Goal: Download file/media

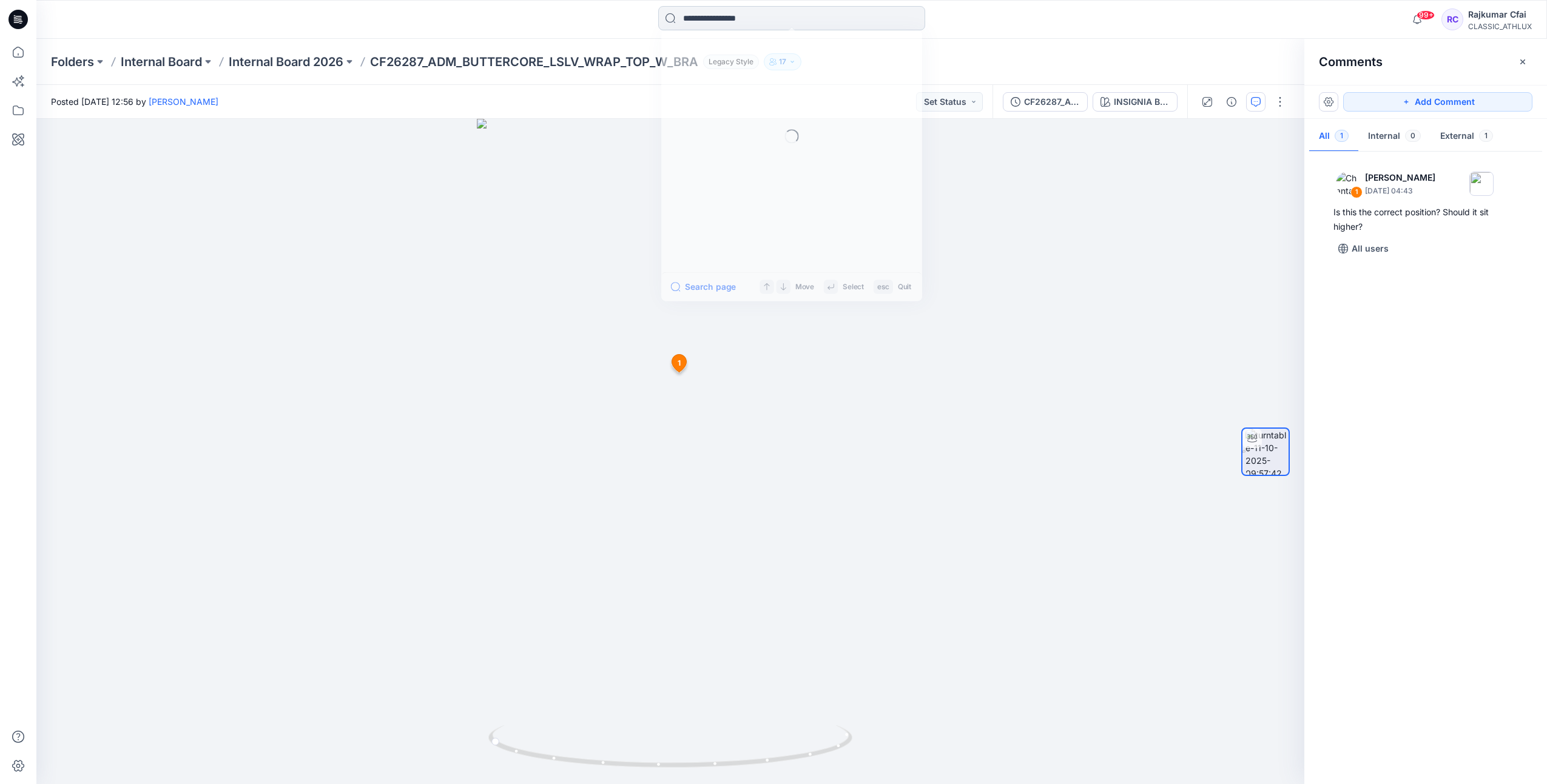
click at [708, 15] on input at bounding box center [792, 18] width 267 height 24
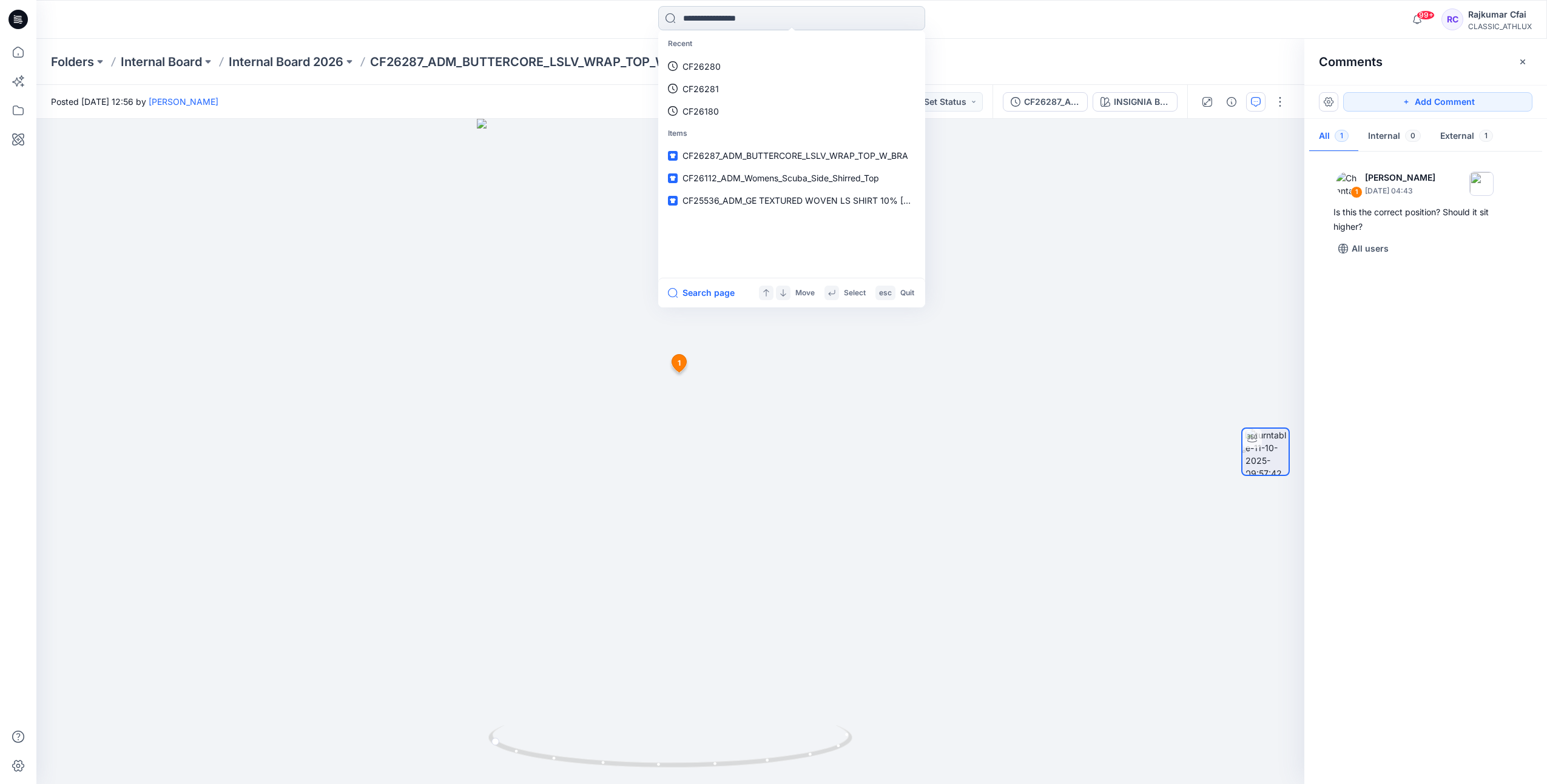
paste input "*******"
type input "*******"
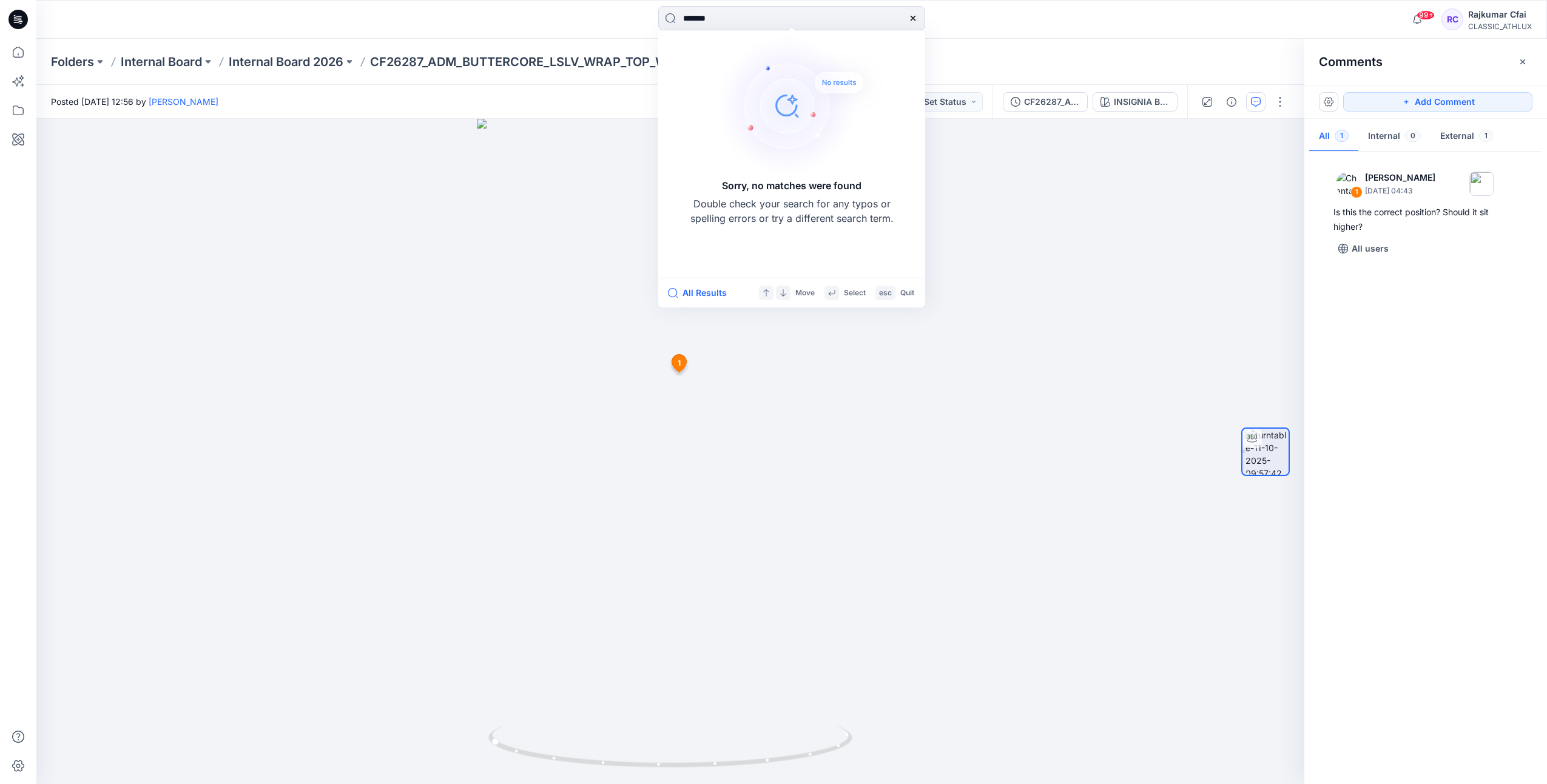
click at [8, 19] on icon at bounding box center [18, 20] width 20 height 39
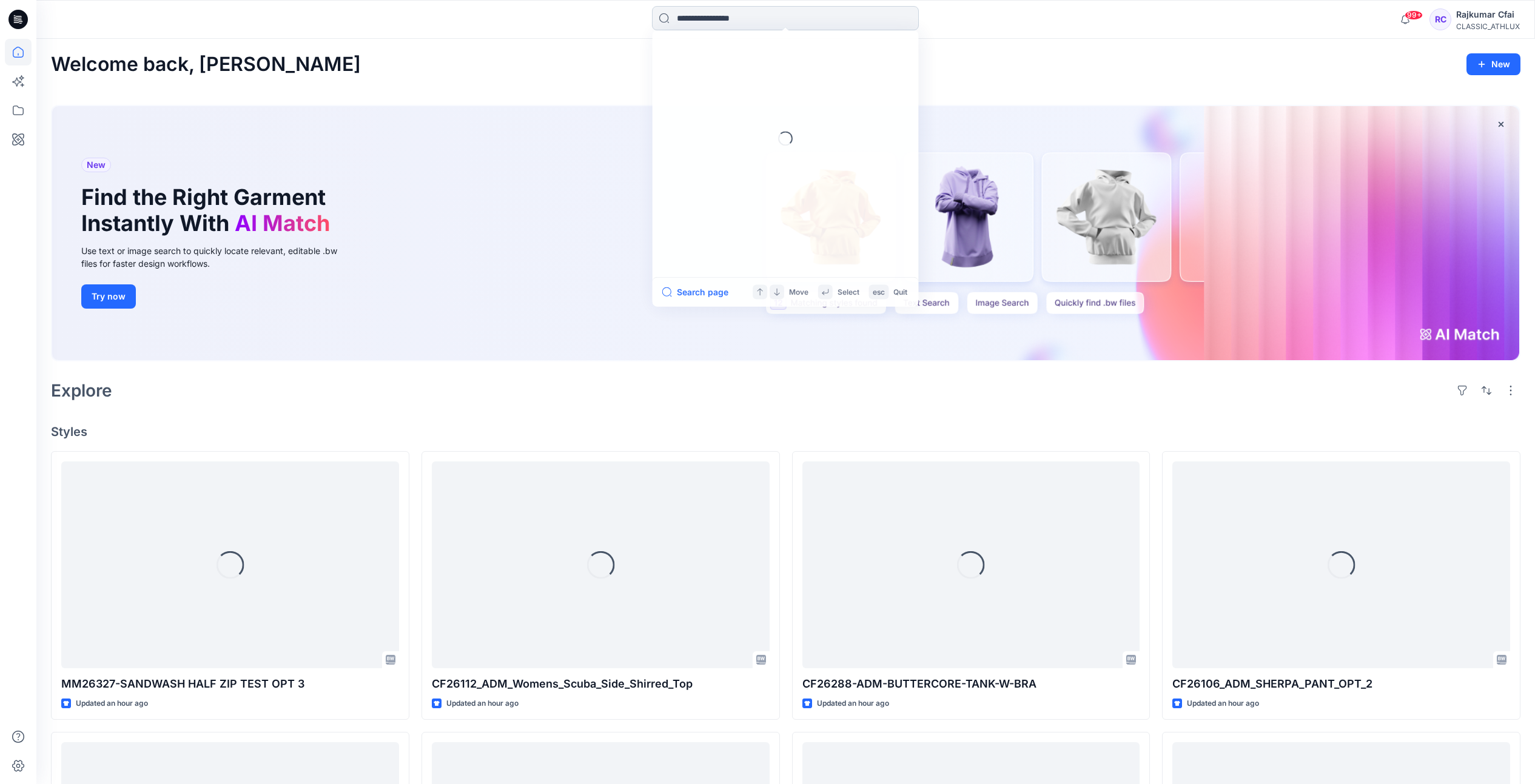
click at [746, 14] on input at bounding box center [786, 18] width 267 height 24
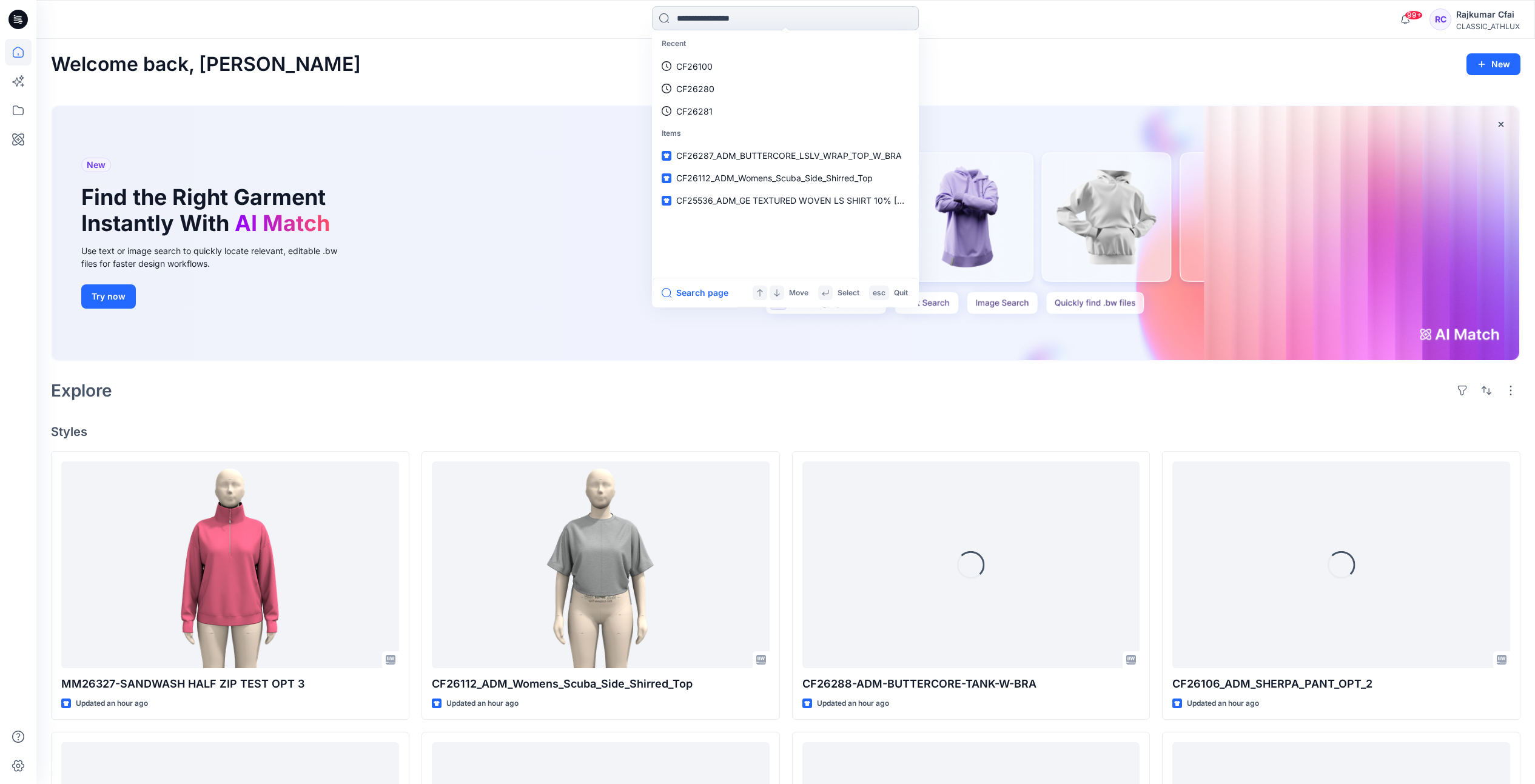
paste input "*******"
type input "*******"
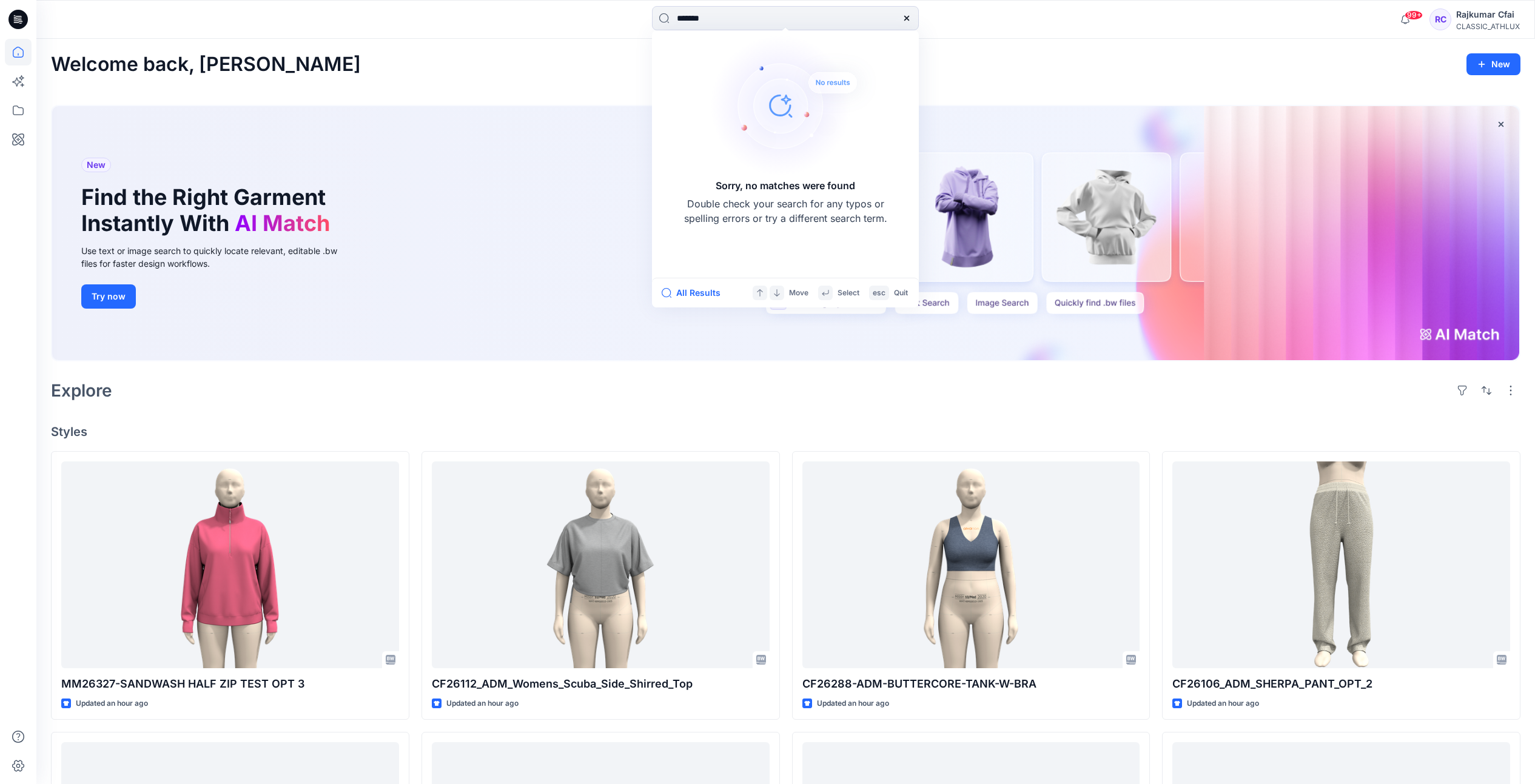
click at [688, 407] on div "Welcome back, Rajkumar New New Find the Right Garment Instantly With AI Match U…" at bounding box center [786, 689] width 1498 height 1302
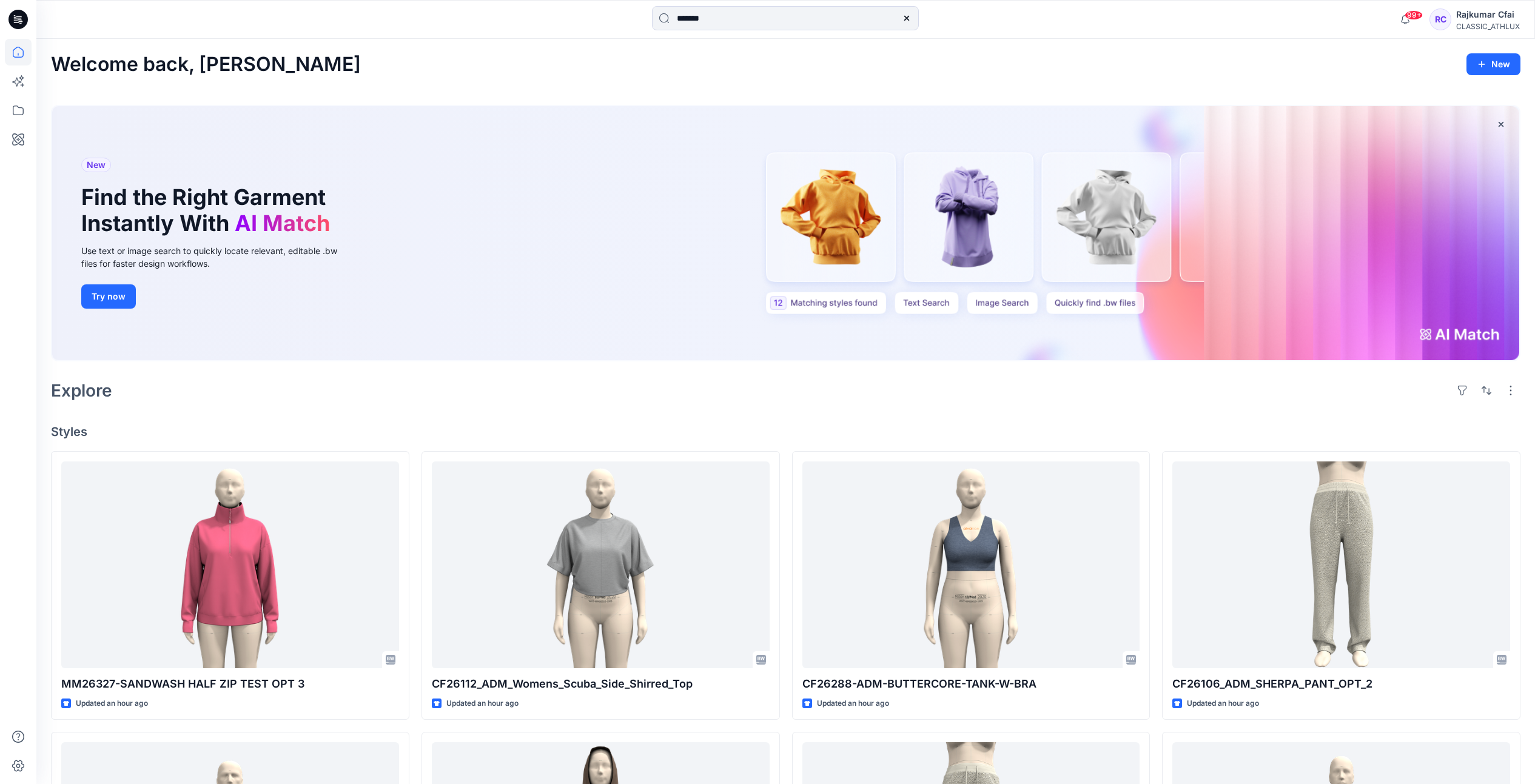
click at [905, 22] on icon at bounding box center [906, 18] width 10 height 10
click at [16, 113] on icon at bounding box center [18, 110] width 27 height 27
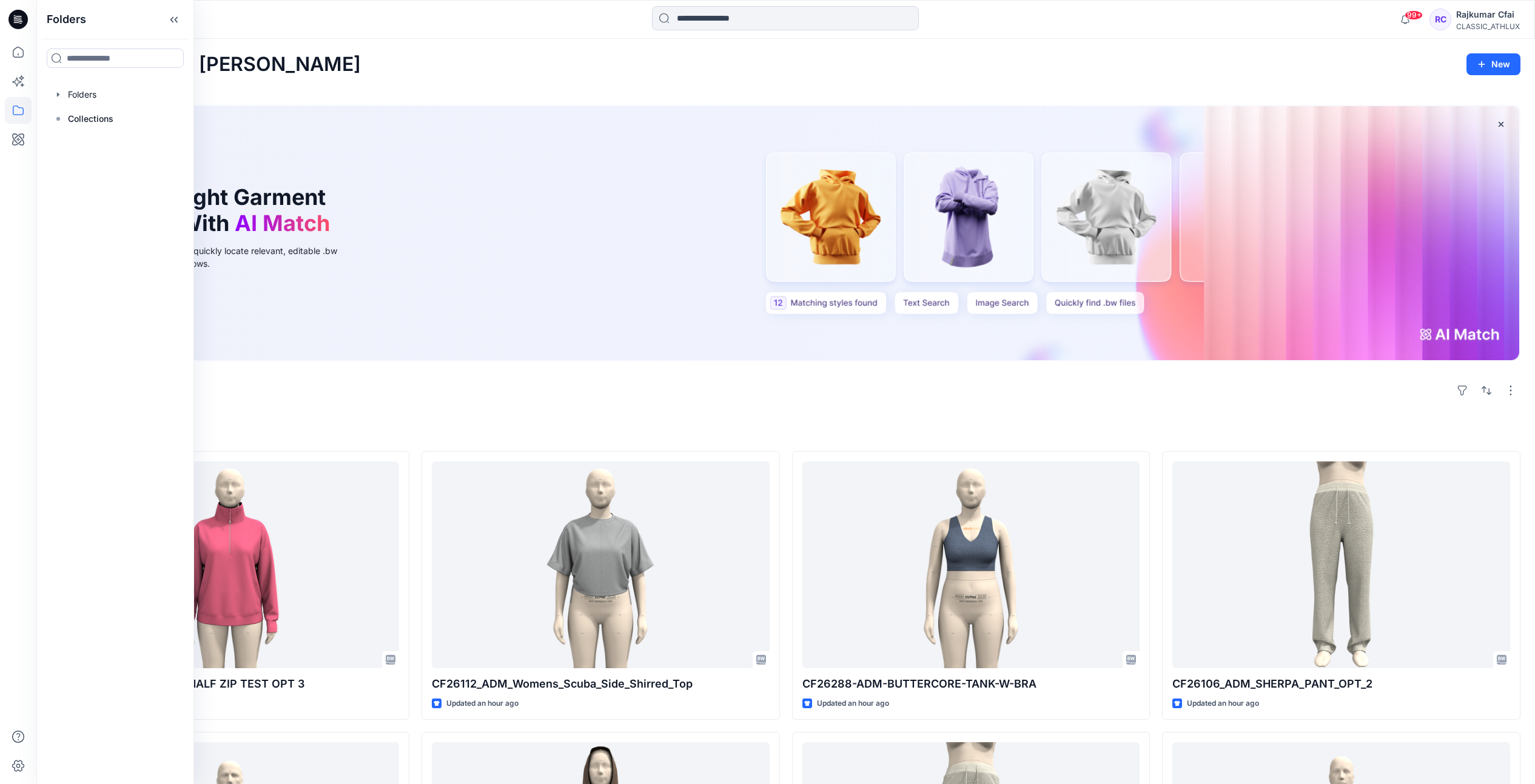
drag, startPoint x: 390, startPoint y: 97, endPoint x: 350, endPoint y: 5, distance: 100.3
click at [391, 95] on div "New Find the Right Garment Instantly With AI Match Use text or image search to …" at bounding box center [786, 236] width 1470 height 281
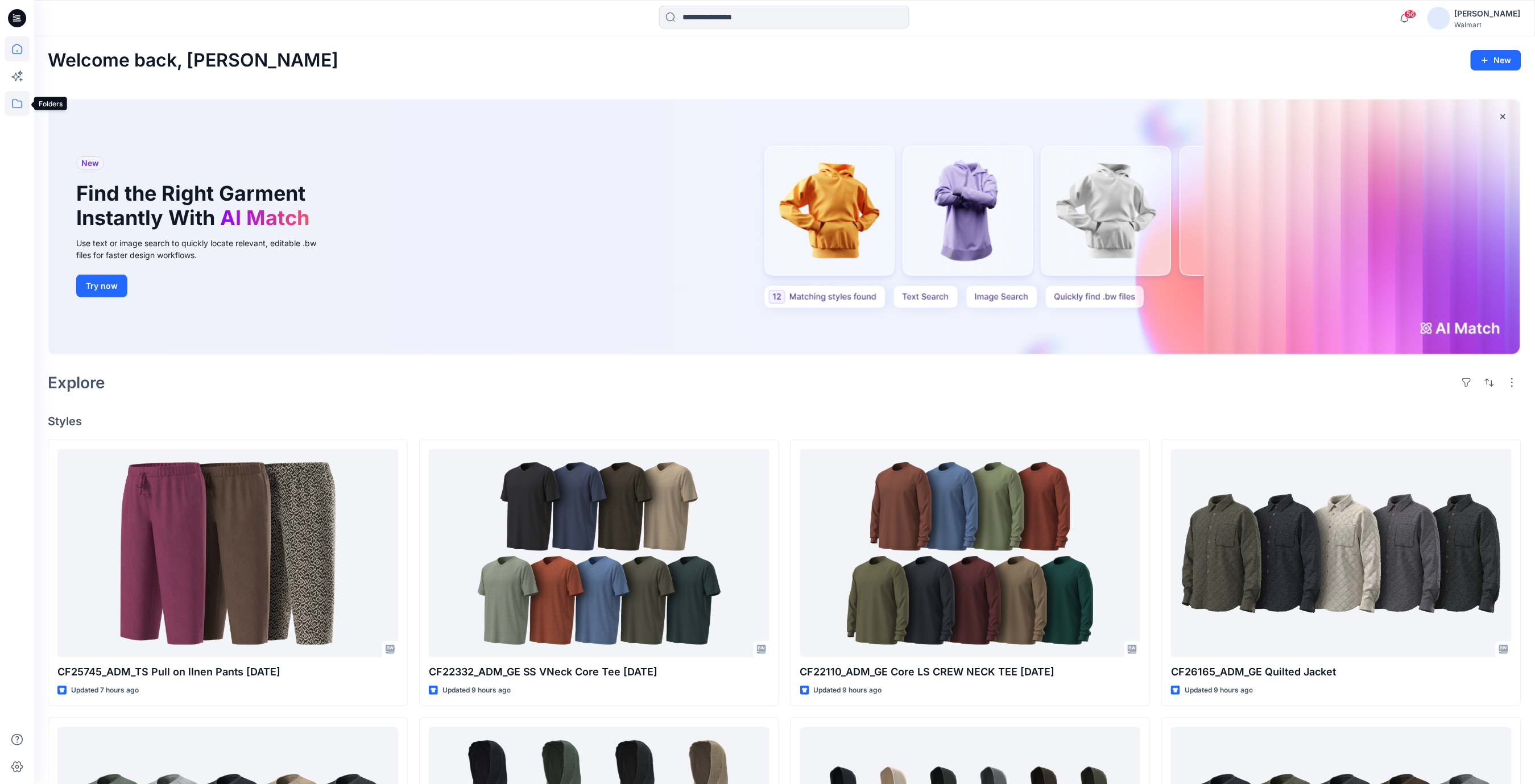
click at [22, 100] on icon at bounding box center [17, 103] width 25 height 25
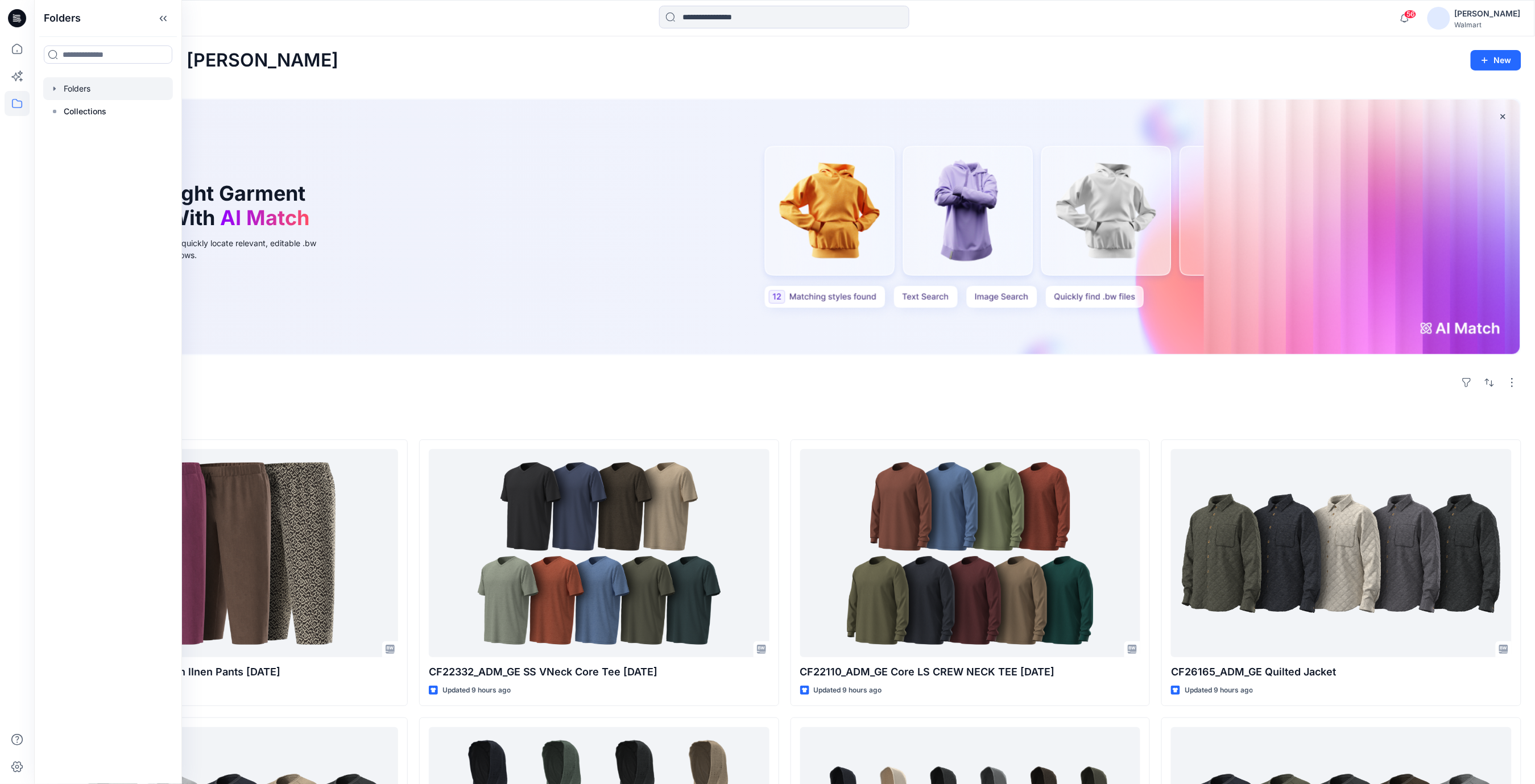
click at [81, 91] on div at bounding box center [108, 89] width 129 height 23
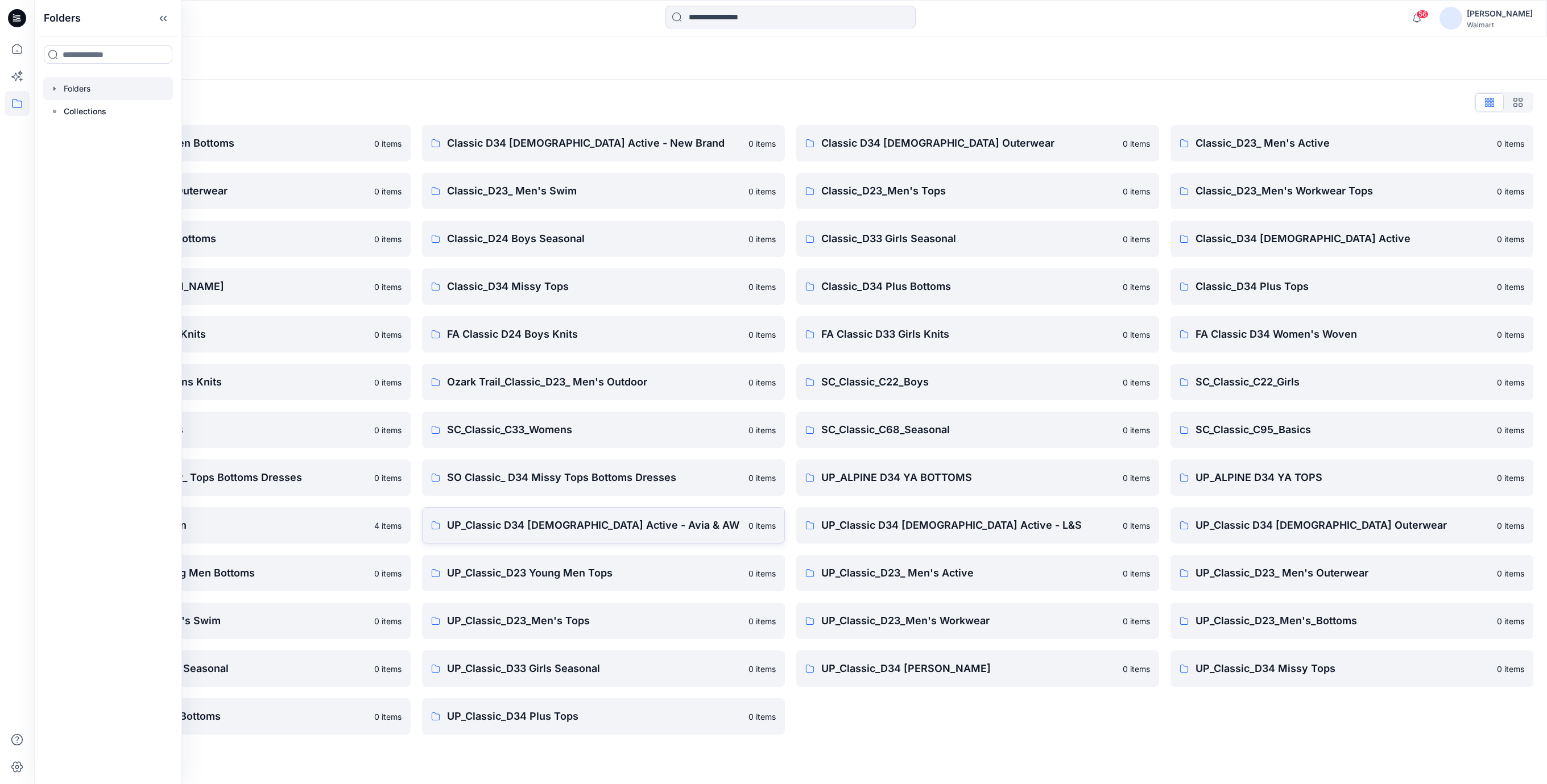
click at [571, 527] on p "UP_Classic D34 [DEMOGRAPHIC_DATA] Active - Avia & AW" at bounding box center [594, 525] width 295 height 16
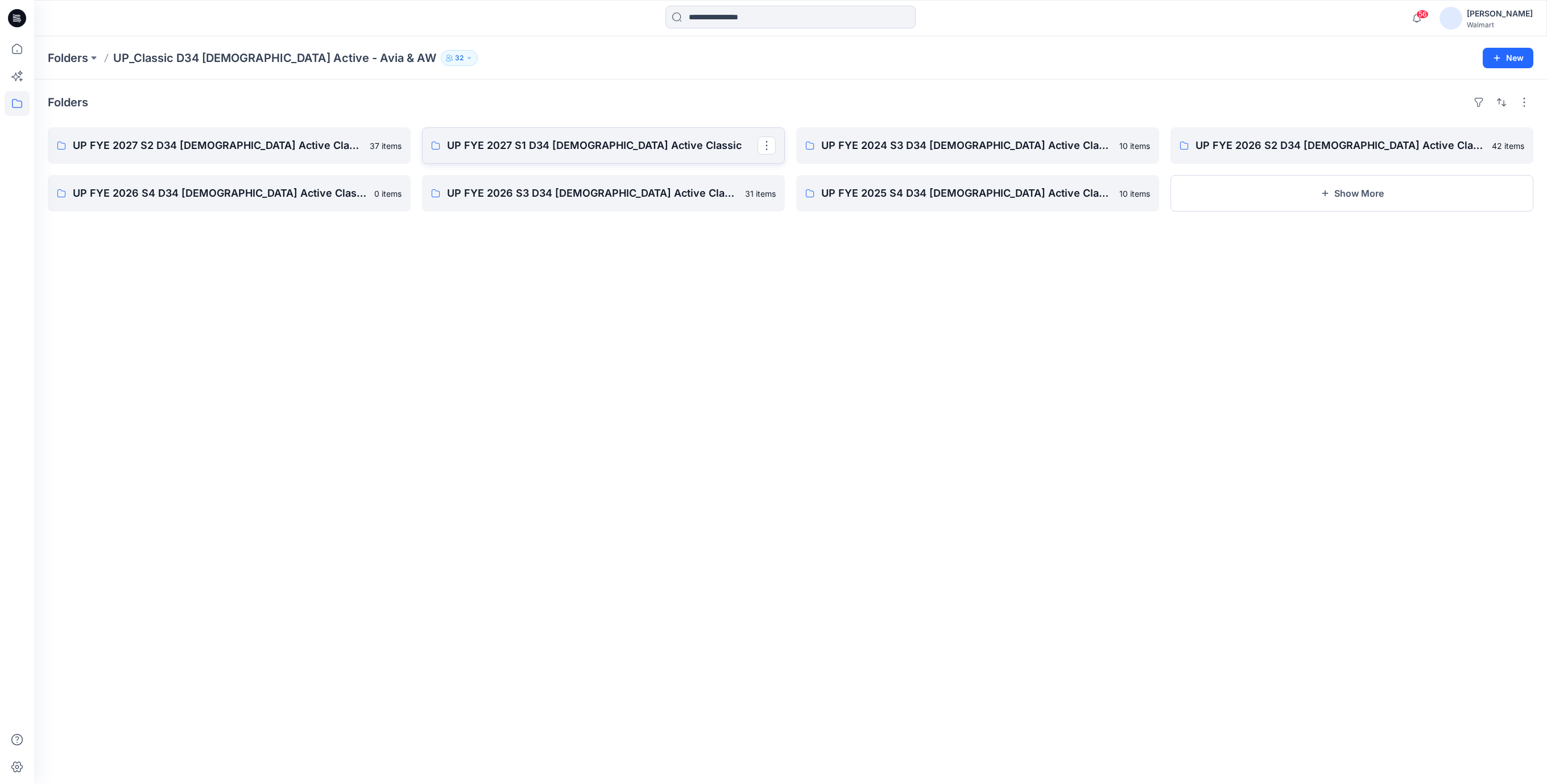
click at [582, 148] on p "UP FYE 2027 S1 D34 [DEMOGRAPHIC_DATA] Active Classic" at bounding box center [601, 146] width 310 height 16
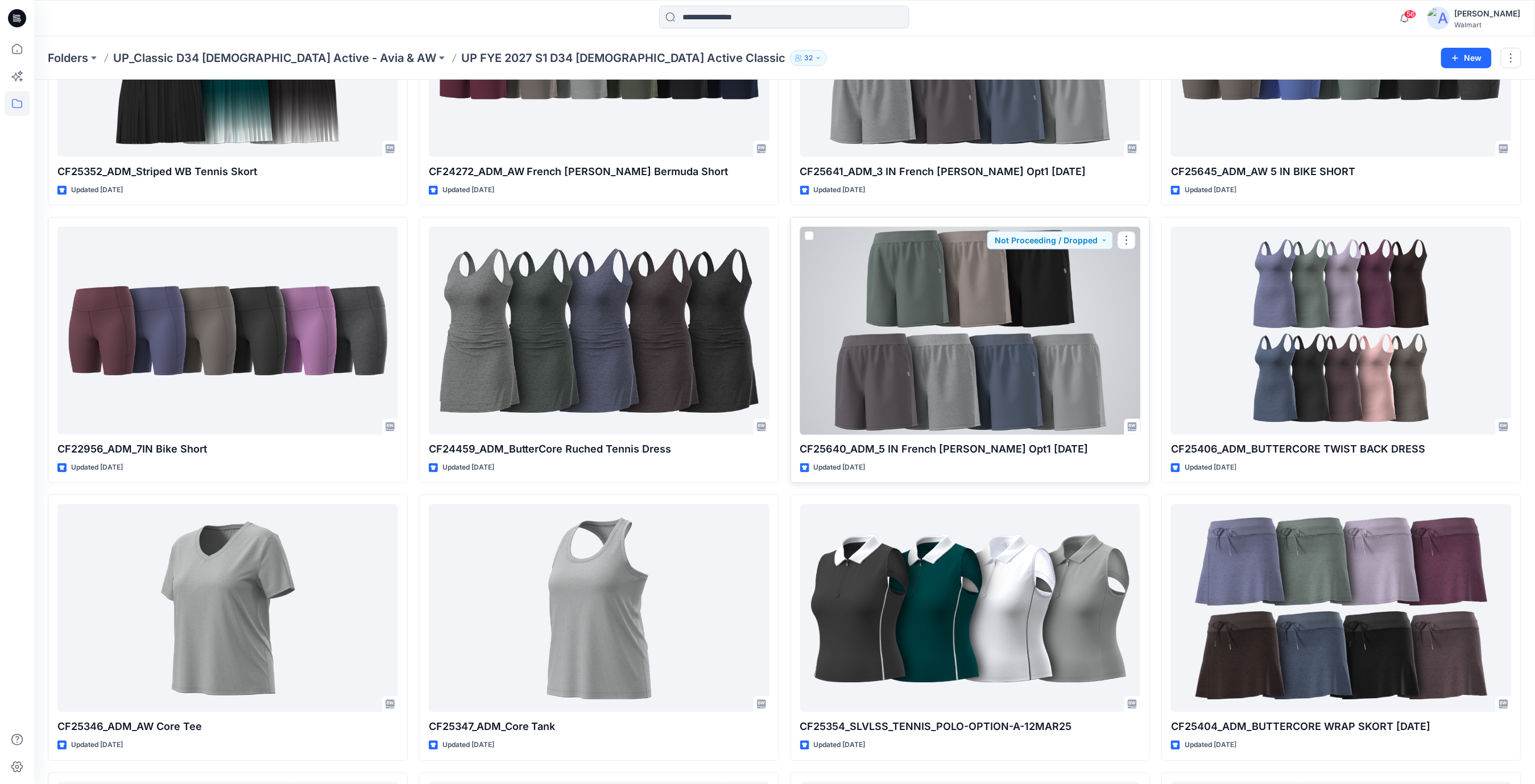
scroll to position [750, 0]
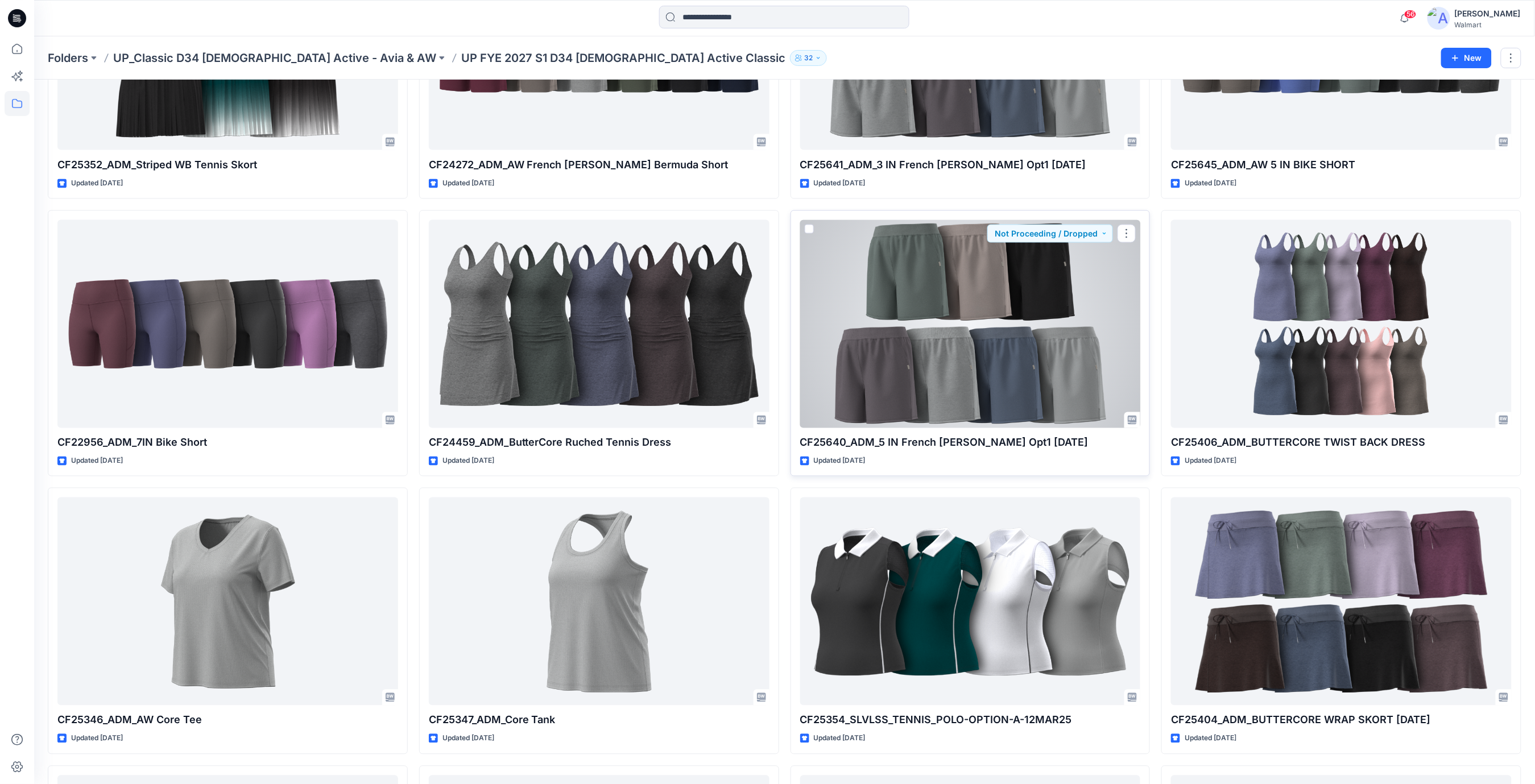
click at [1016, 381] on div at bounding box center [970, 324] width 340 height 208
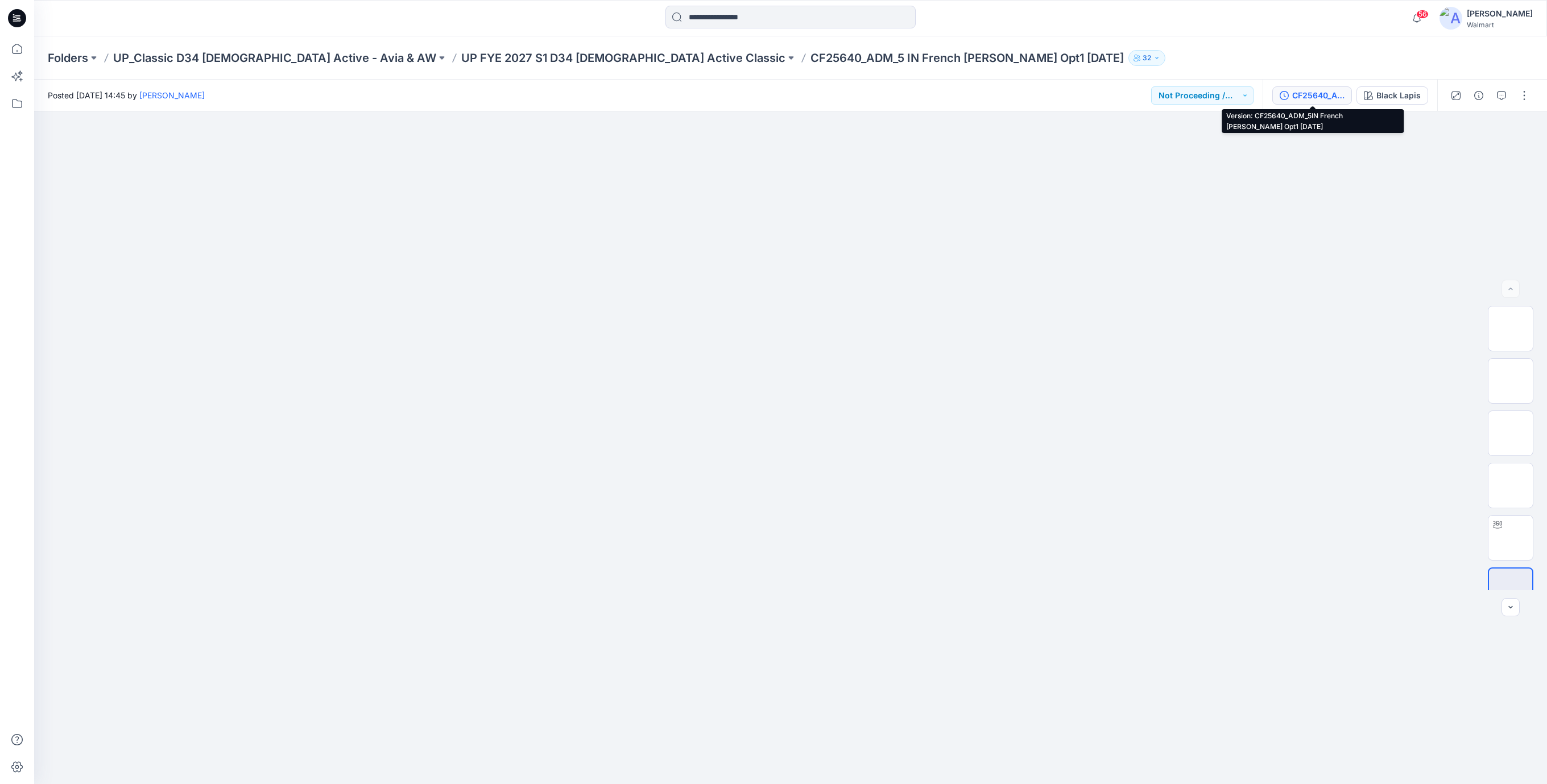
click at [1311, 96] on div "CF25640_ADM_5IN French [PERSON_NAME] Opt1 [DATE]" at bounding box center [1318, 96] width 52 height 13
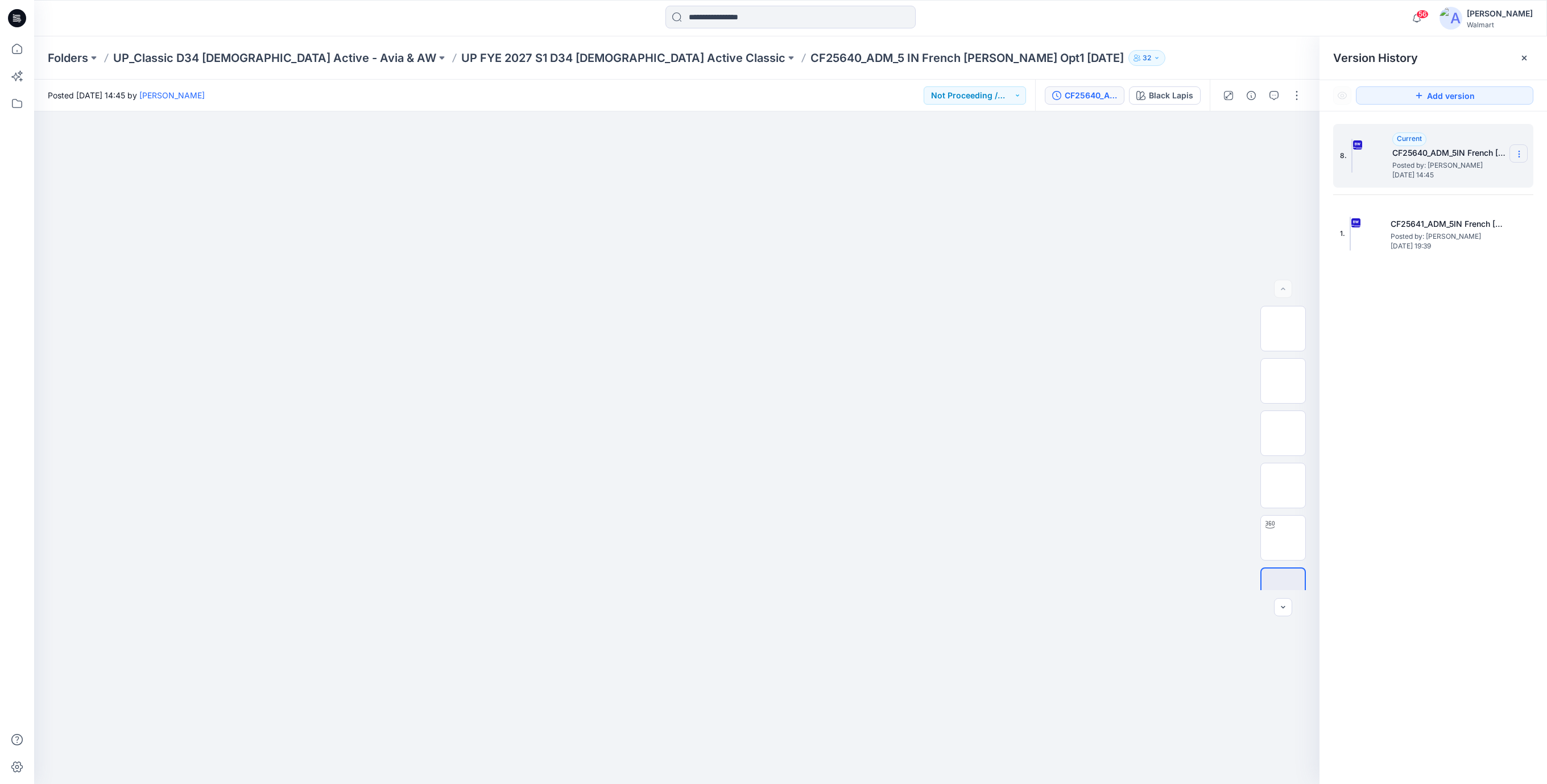
click at [1521, 155] on icon at bounding box center [1519, 154] width 9 height 9
click at [1425, 180] on span "Download Source BW File" at bounding box center [1462, 176] width 96 height 13
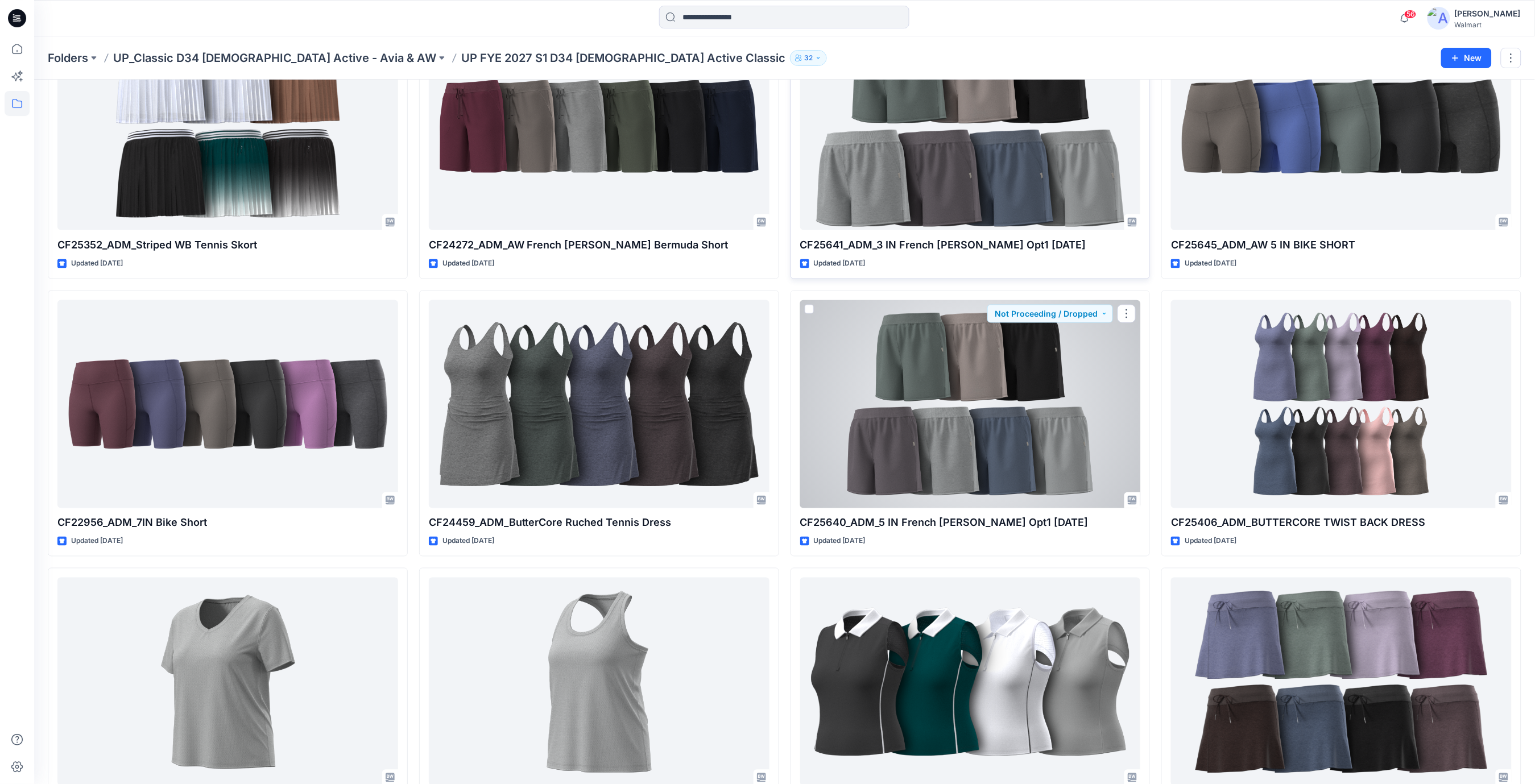
scroll to position [598, 0]
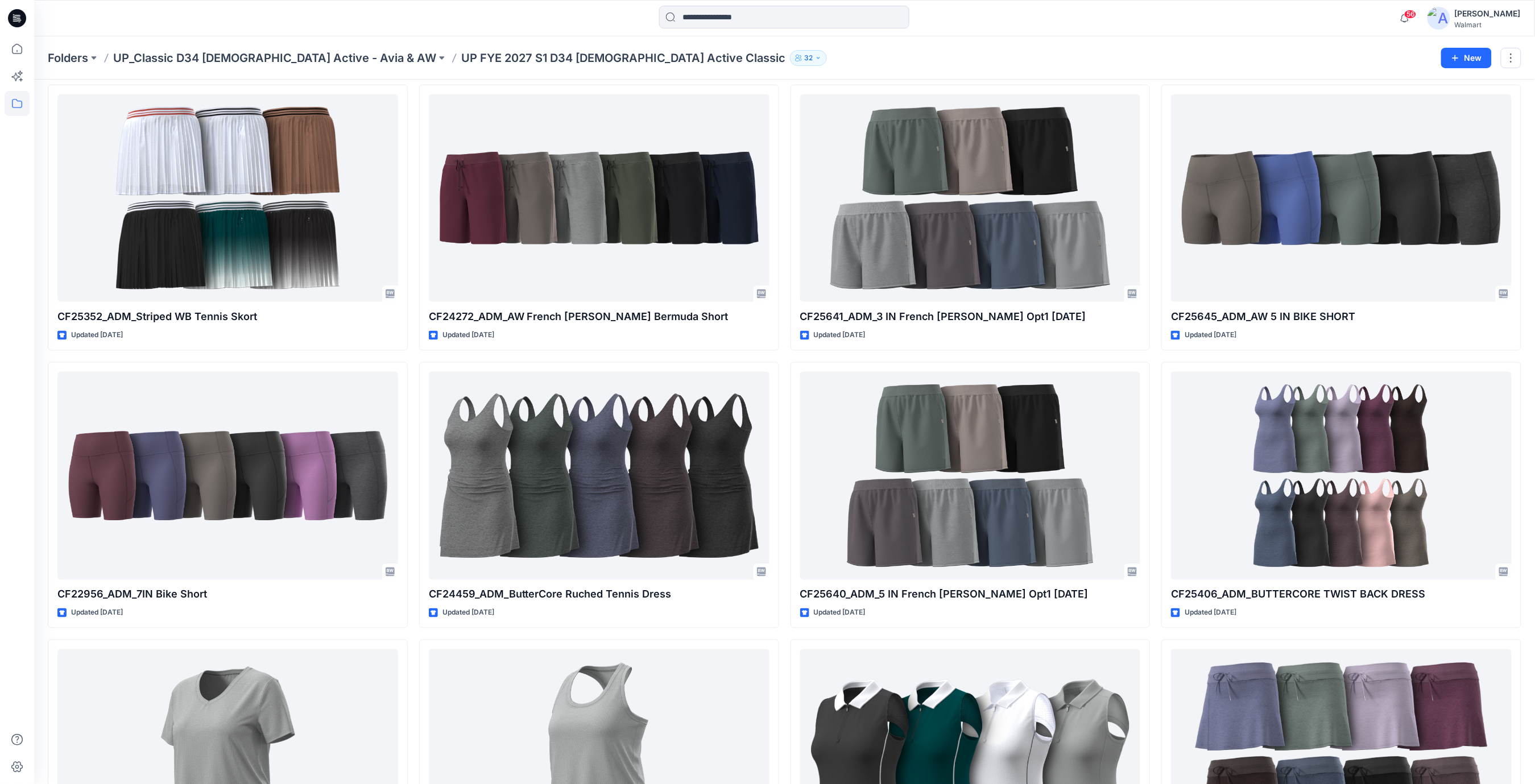
click at [11, 14] on icon at bounding box center [17, 18] width 18 height 18
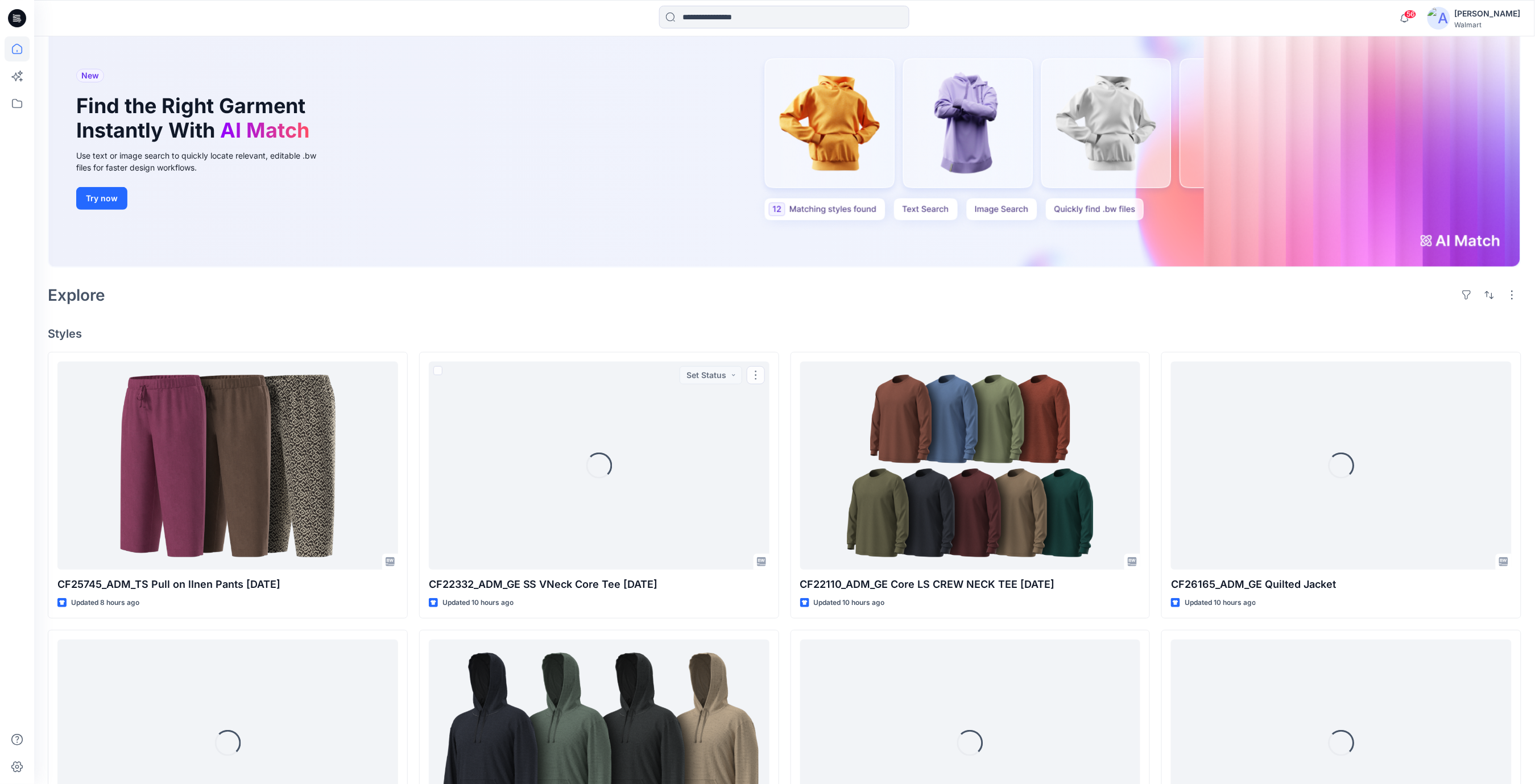
scroll to position [1, 0]
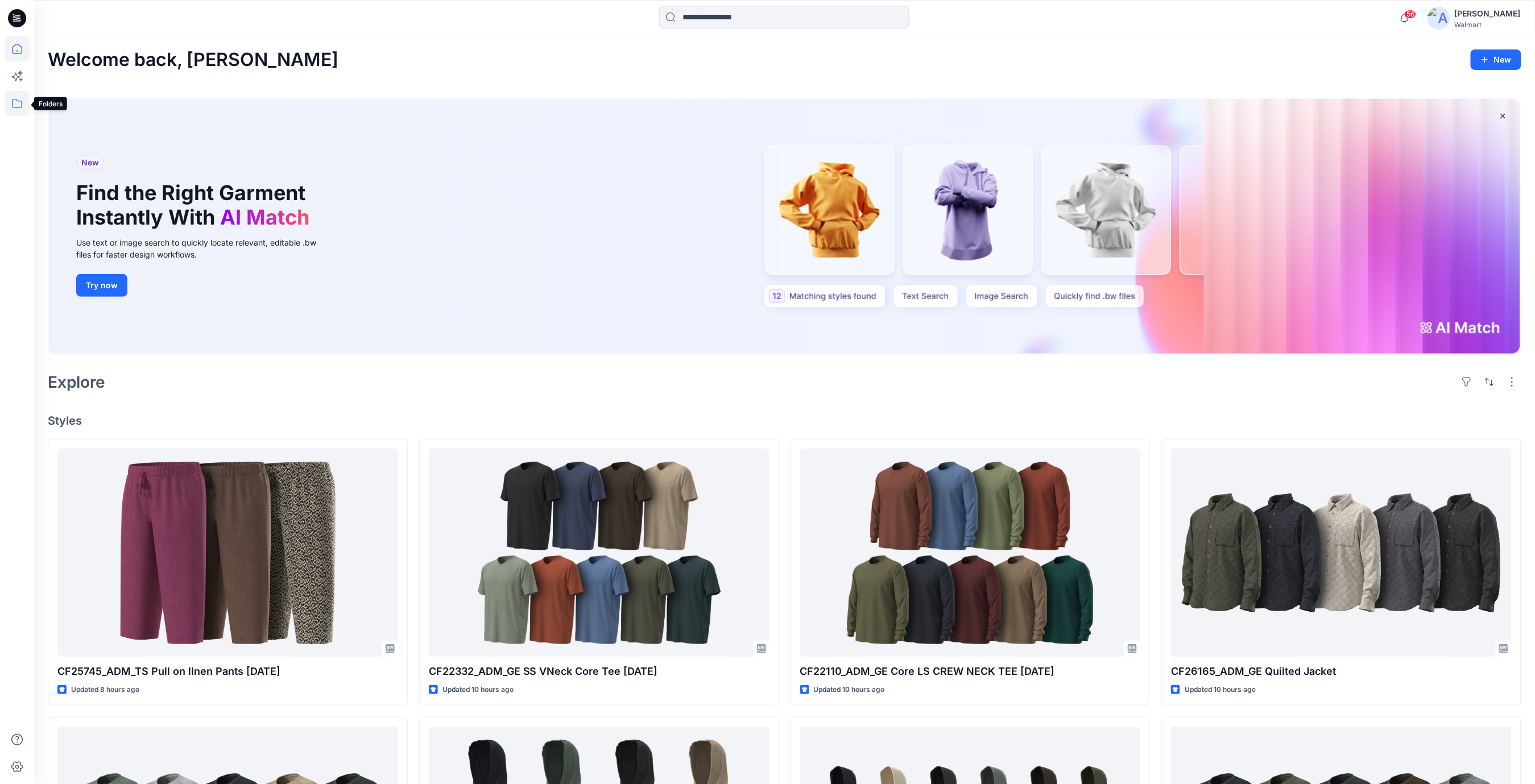
click at [11, 103] on icon at bounding box center [17, 103] width 25 height 25
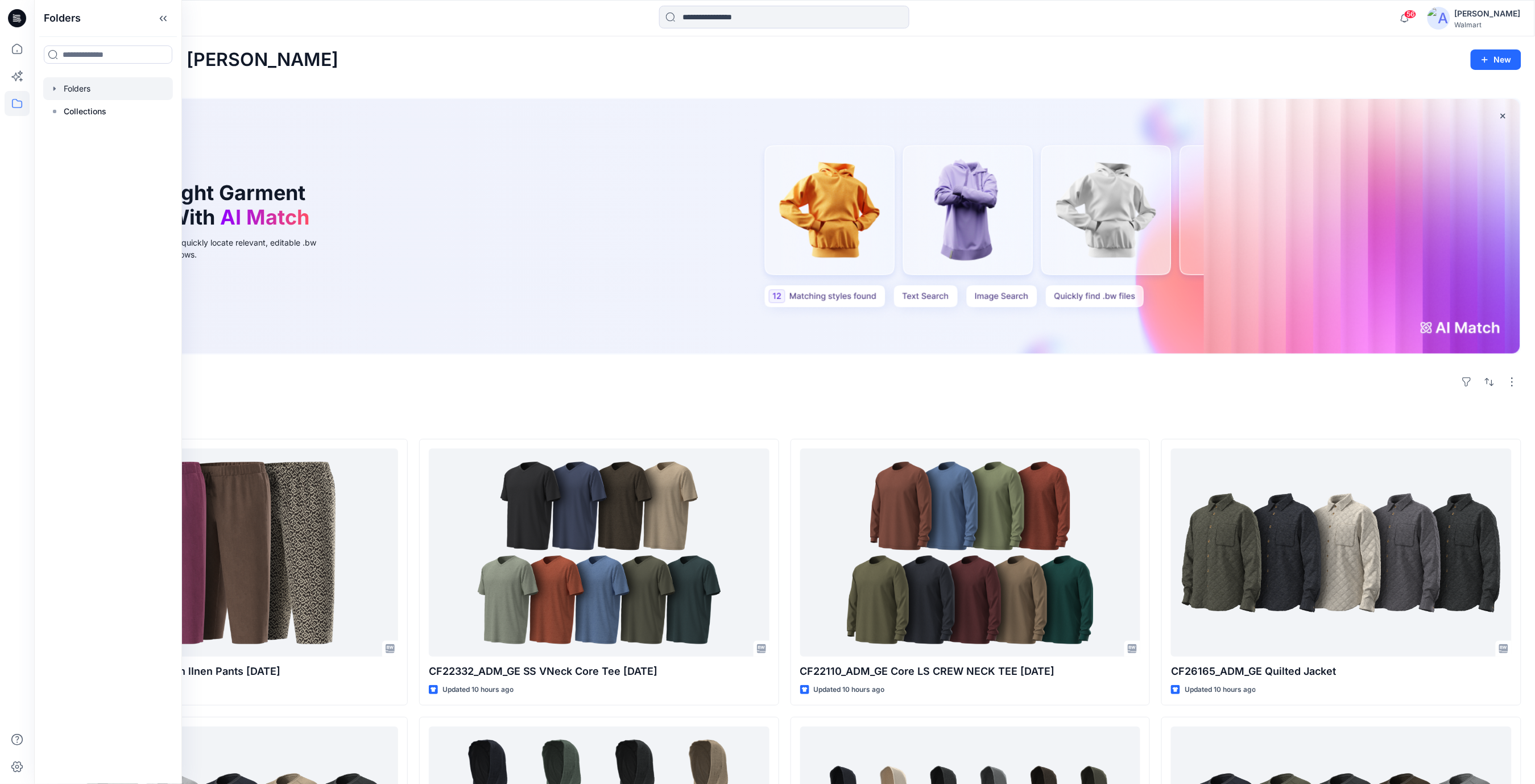
click at [79, 90] on div at bounding box center [108, 89] width 129 height 23
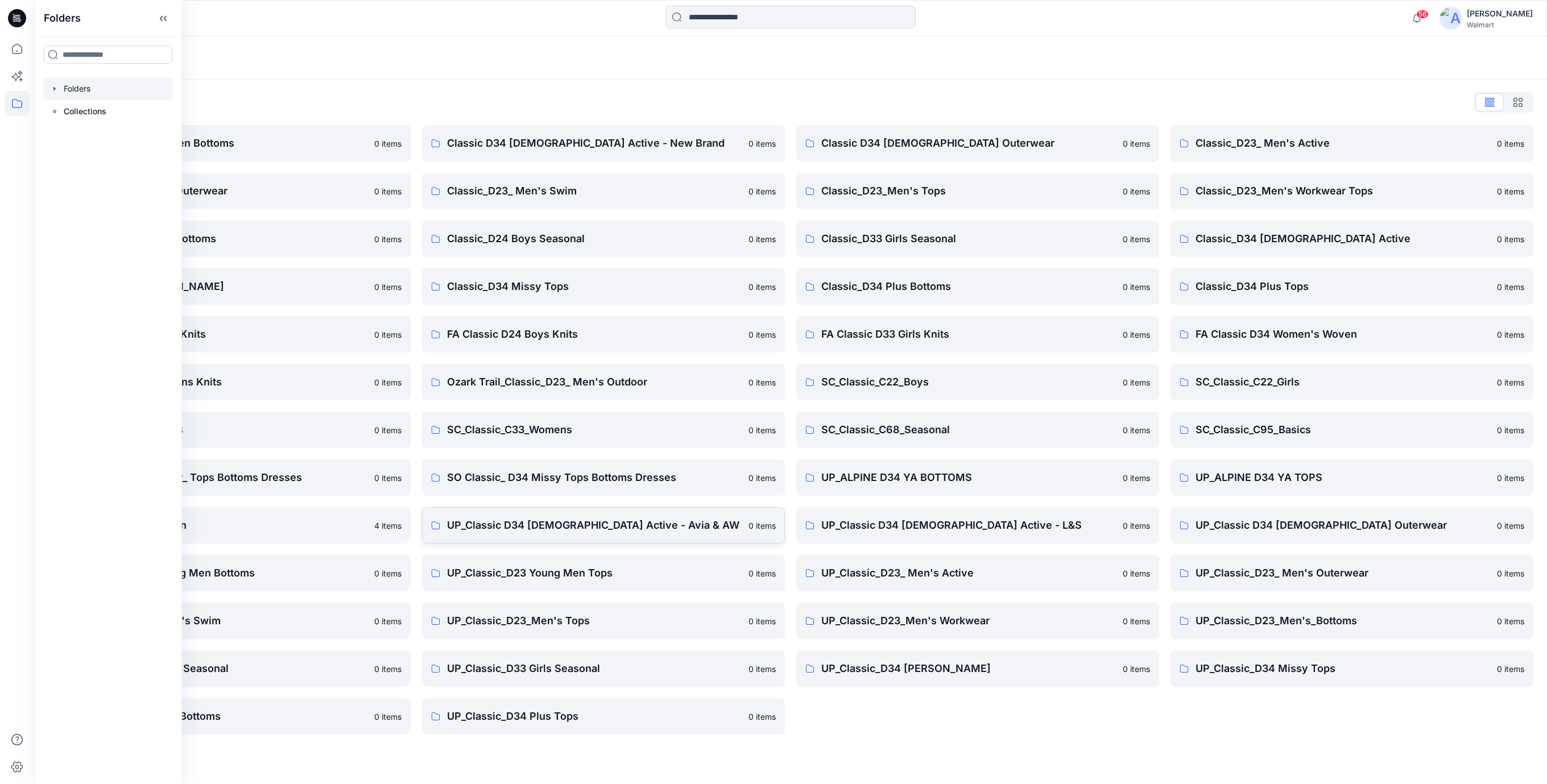
click at [597, 529] on p "UP_Classic D34 [DEMOGRAPHIC_DATA] Active - Avia & AW" at bounding box center [594, 525] width 295 height 16
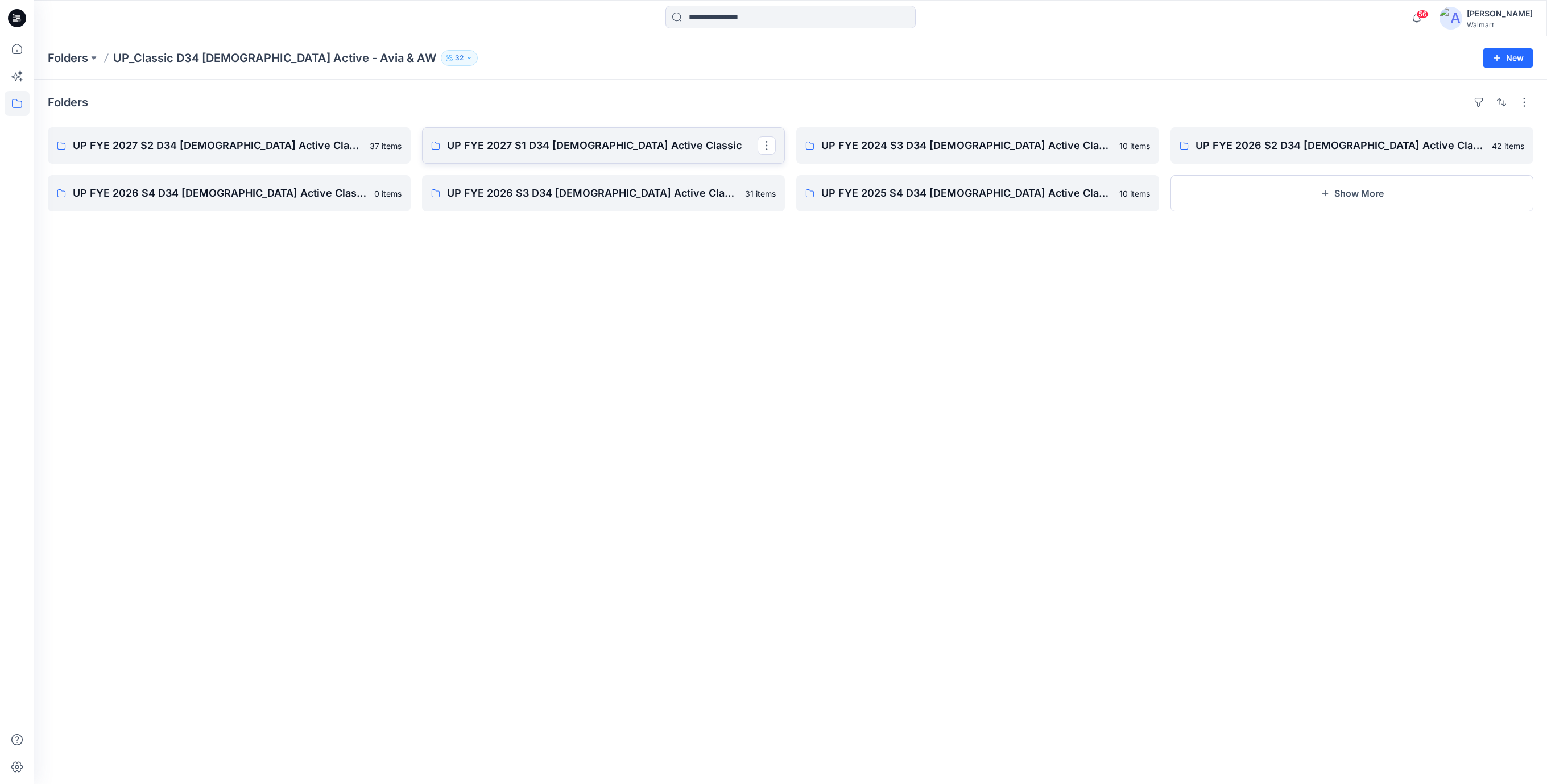
click at [568, 133] on link "UP FYE 2027 S1 D34 [DEMOGRAPHIC_DATA] Active Classic" at bounding box center [604, 146] width 363 height 37
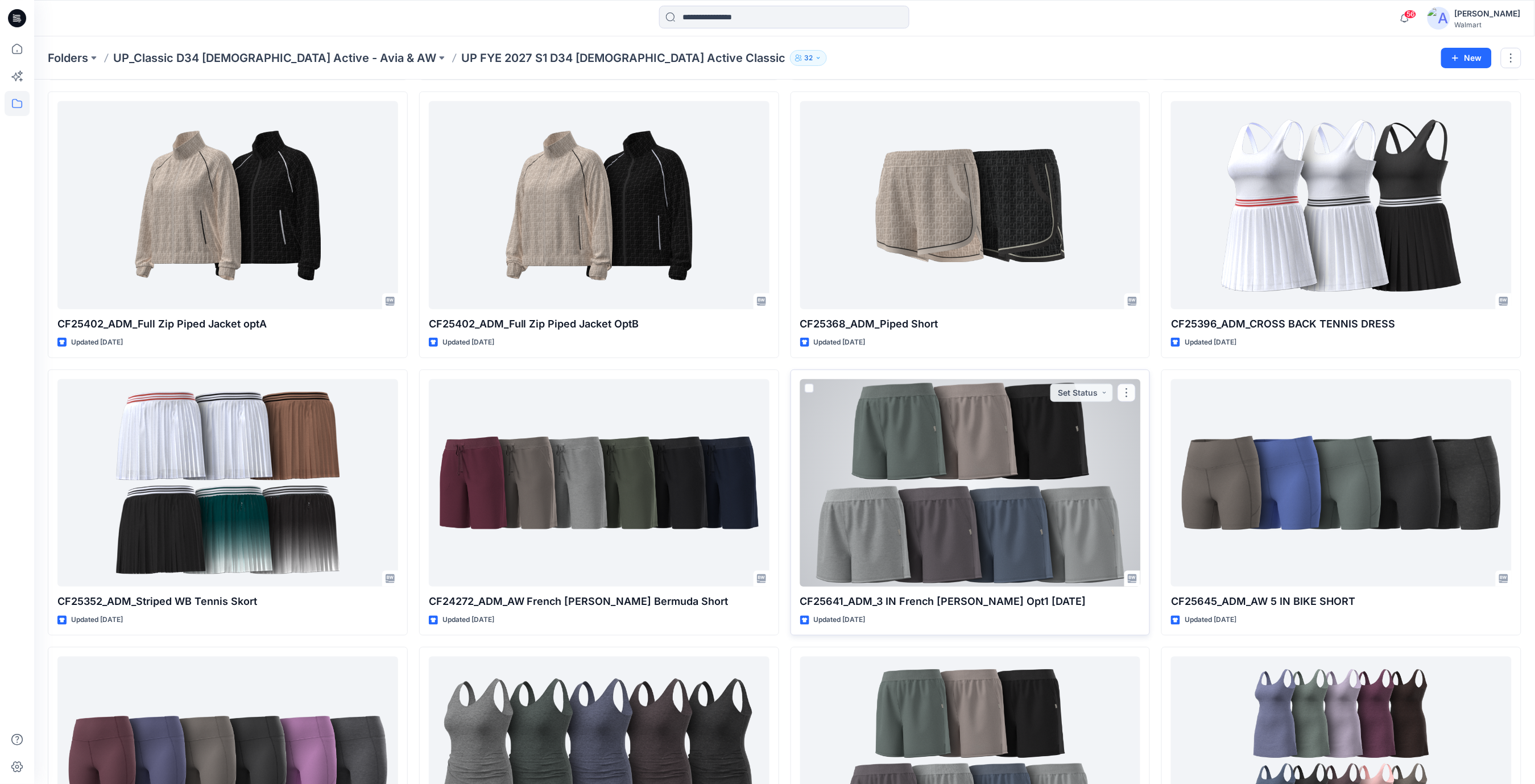
scroll to position [455, 0]
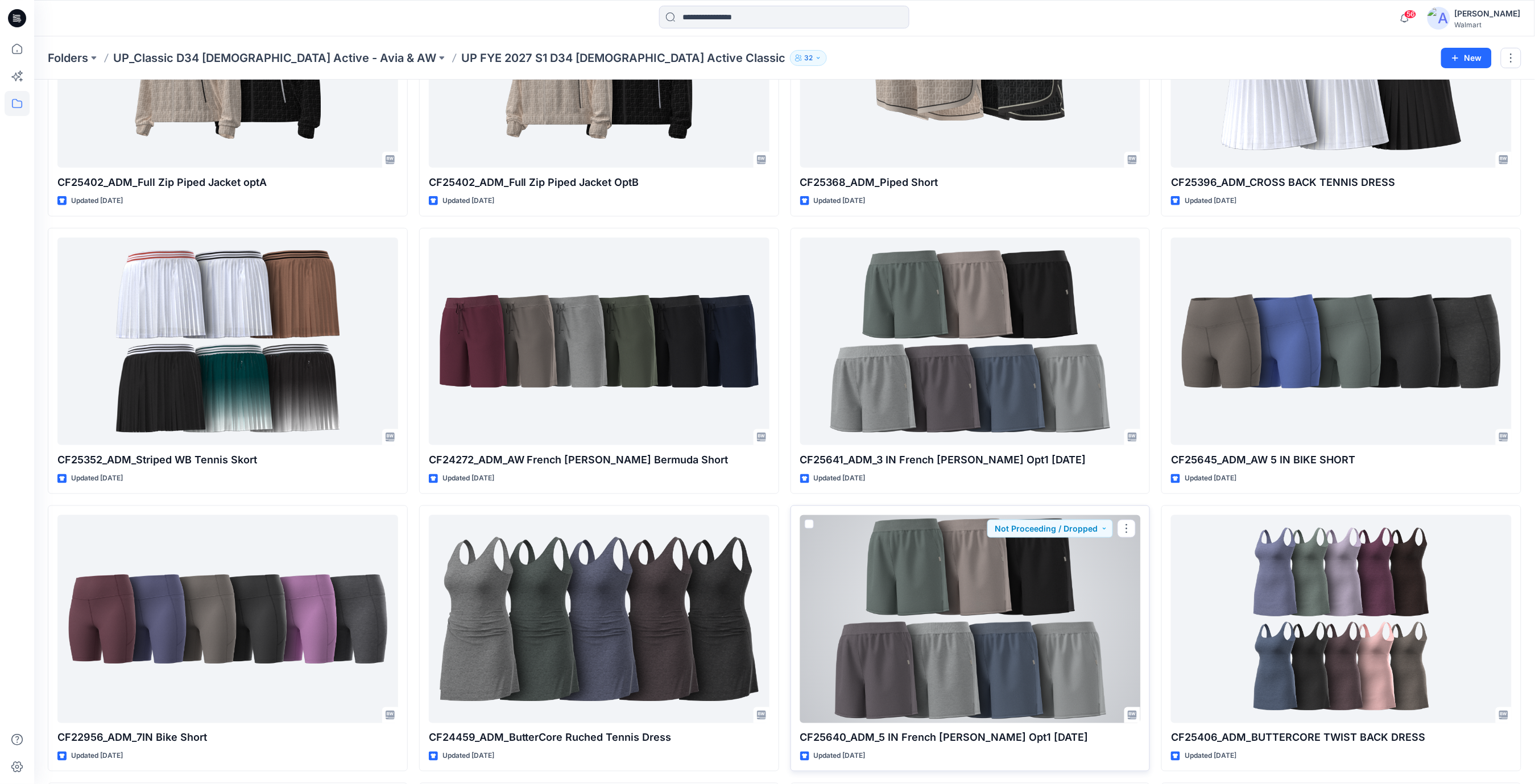
click at [942, 585] on div at bounding box center [970, 619] width 340 height 208
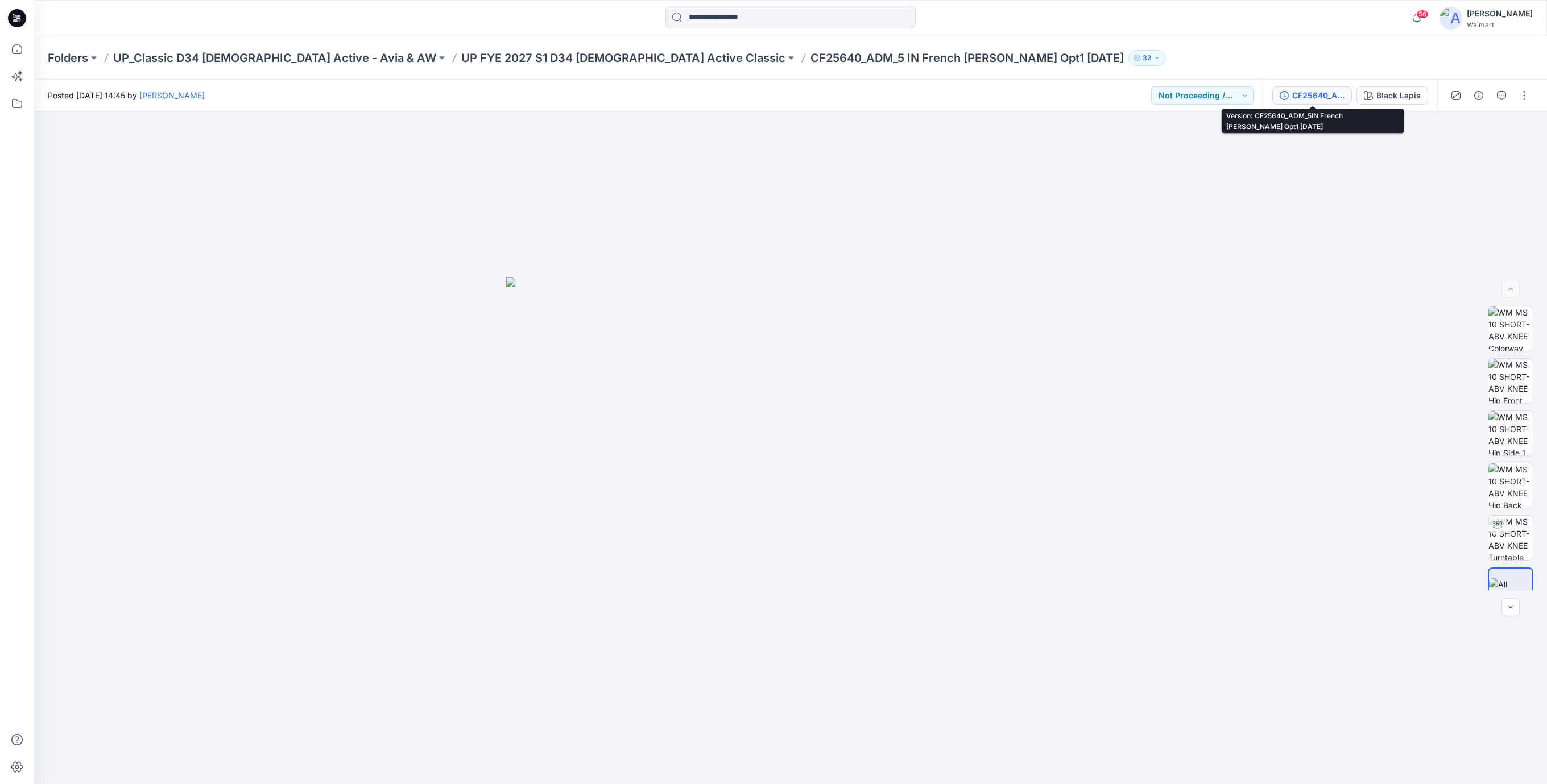
click at [1332, 91] on div "CF25640_ADM_5IN French [PERSON_NAME] Opt1 [DATE]" at bounding box center [1318, 96] width 52 height 13
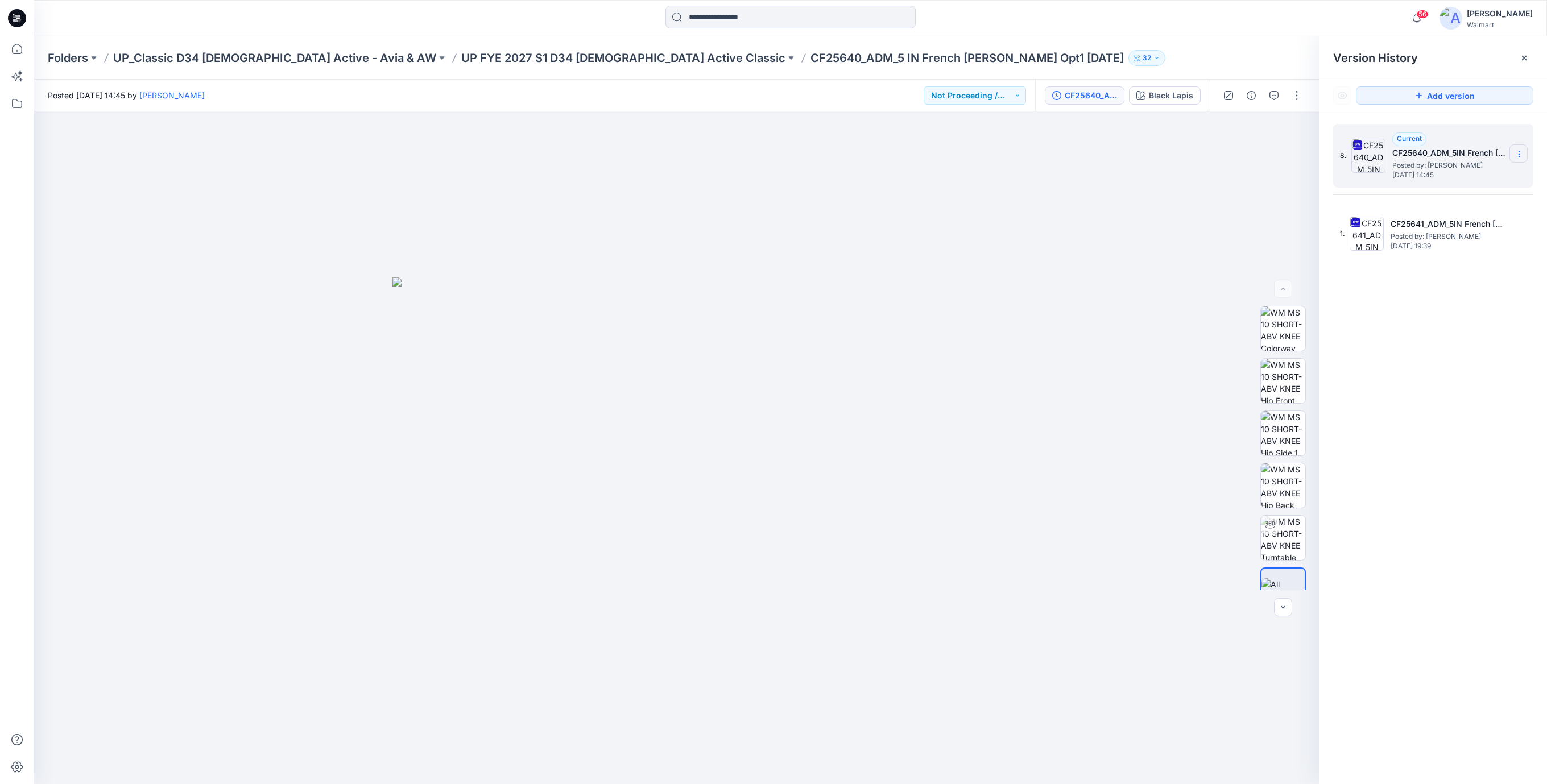
click at [1521, 153] on icon at bounding box center [1519, 154] width 9 height 9
click at [1460, 179] on span "Download Source BW File" at bounding box center [1462, 176] width 96 height 13
